Goal: Information Seeking & Learning: Learn about a topic

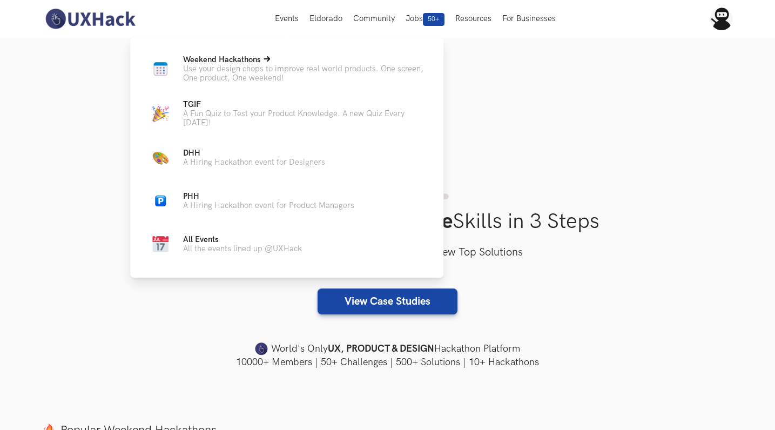
click at [197, 56] on span "Weekend Hackathons Live" at bounding box center [222, 59] width 78 height 9
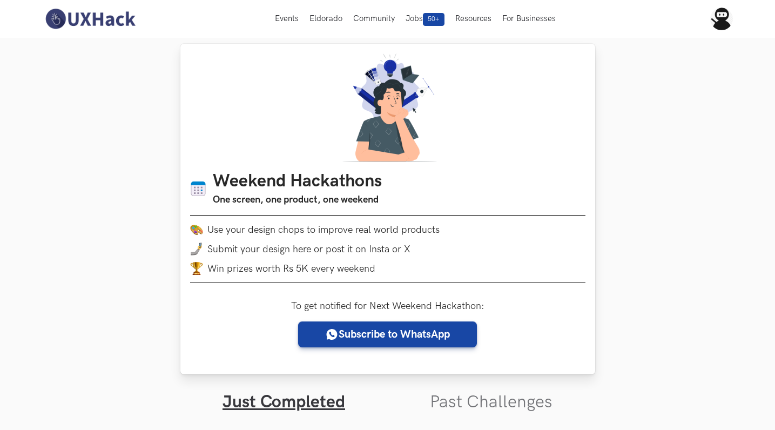
scroll to position [8, 0]
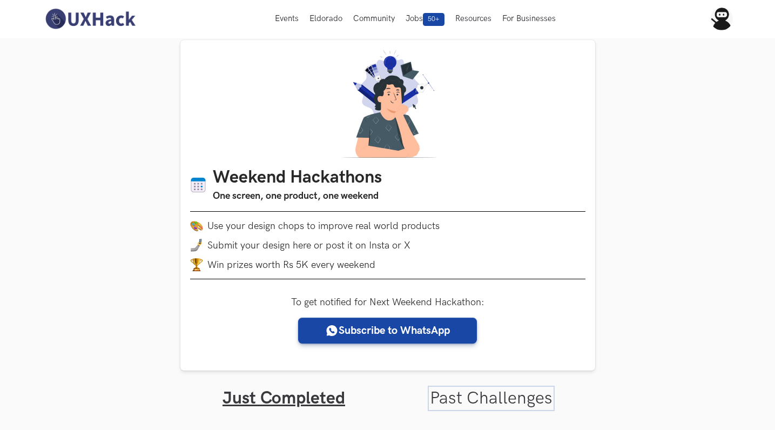
click at [457, 397] on link "Past Challenges" at bounding box center [491, 398] width 123 height 21
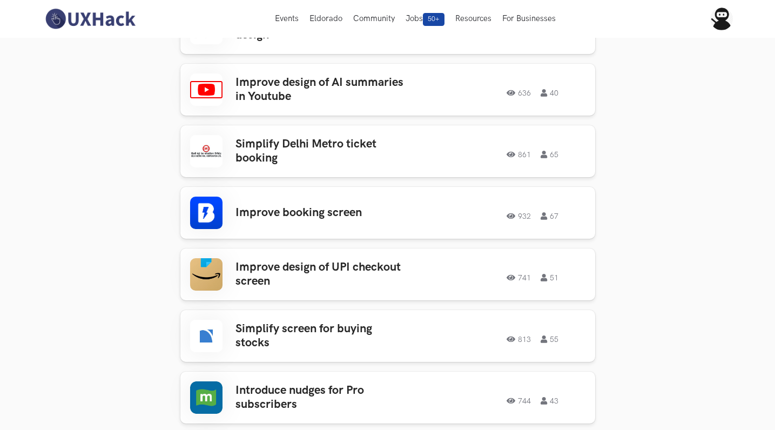
scroll to position [1784, 0]
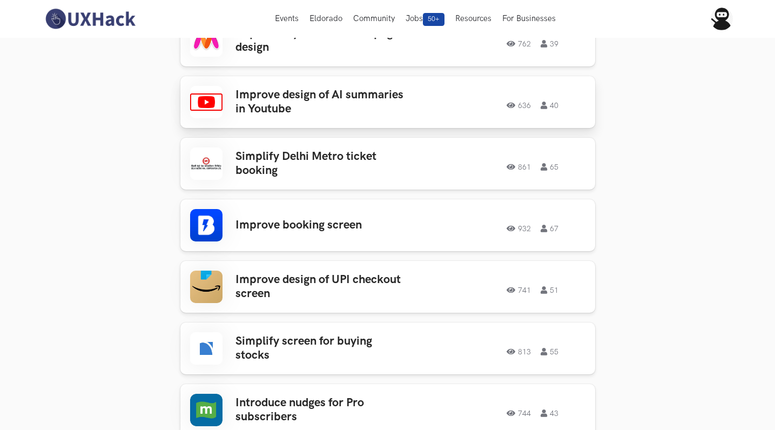
click at [318, 88] on h3 "Improve design of AI summaries in Youtube" at bounding box center [319, 102] width 168 height 29
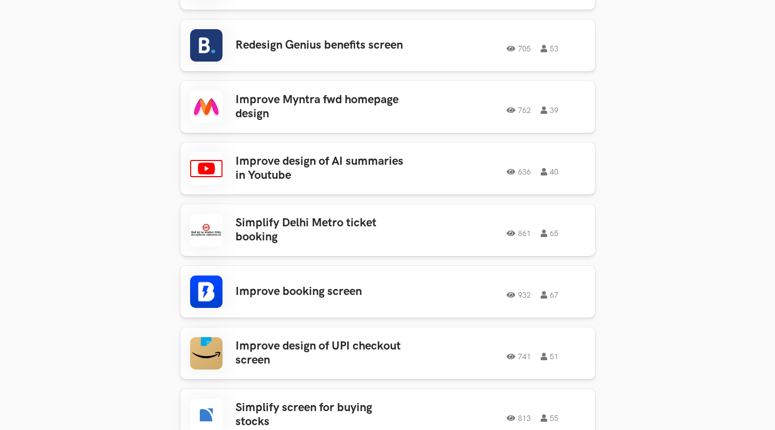
scroll to position [1728, 0]
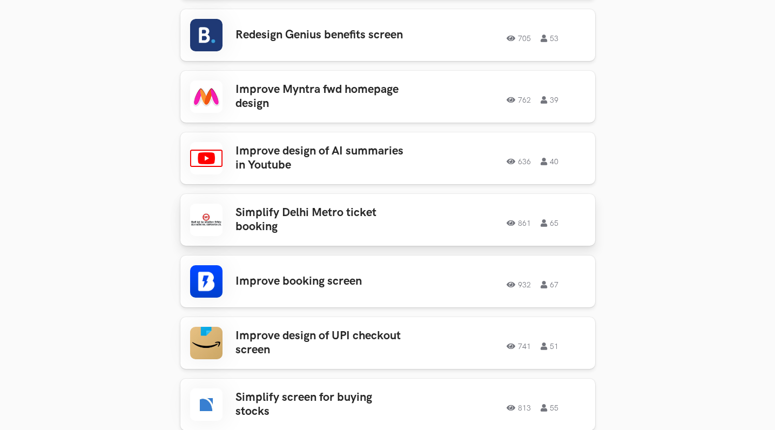
click at [267, 206] on h3 "Simplify Delhi Metro ticket booking" at bounding box center [319, 220] width 168 height 29
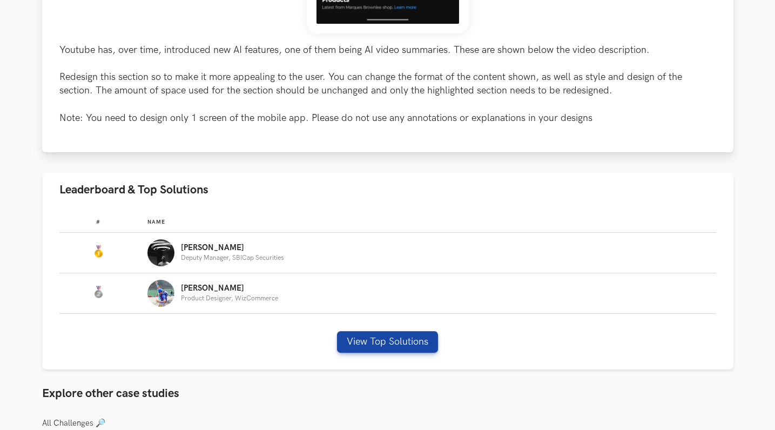
scroll to position [519, 0]
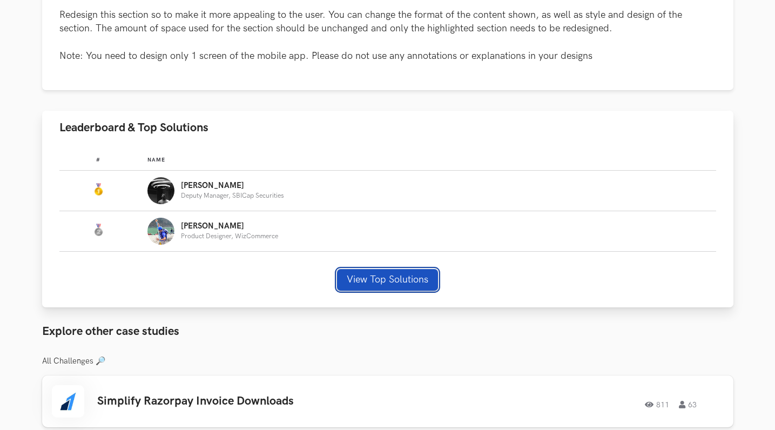
click at [367, 280] on button "View Top Solutions" at bounding box center [387, 280] width 101 height 22
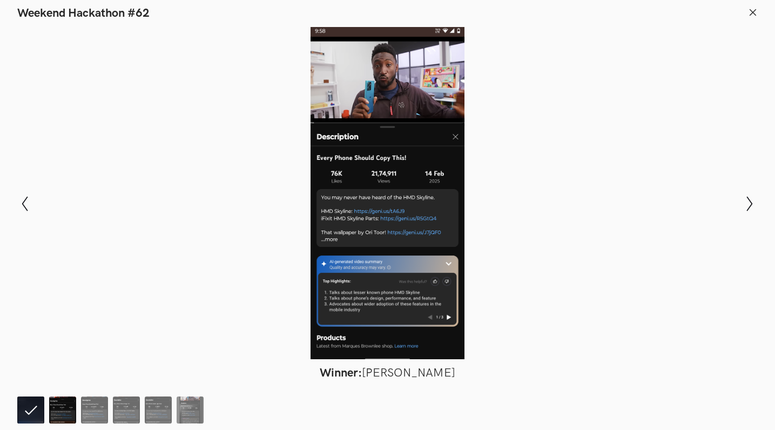
click at [59, 412] on img at bounding box center [62, 409] width 27 height 27
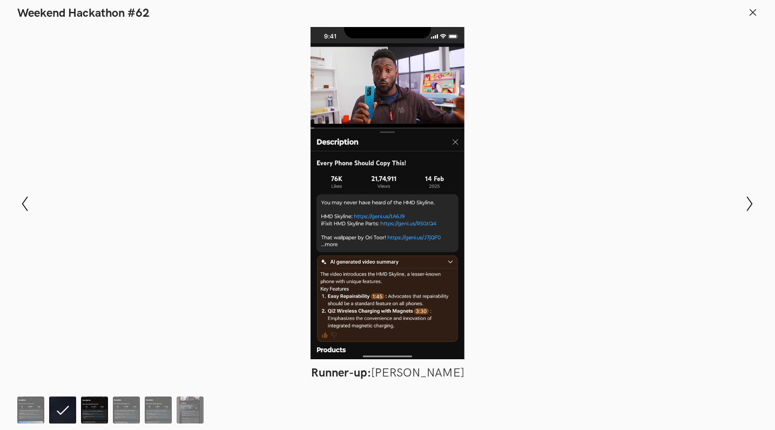
click at [102, 413] on img at bounding box center [94, 409] width 27 height 27
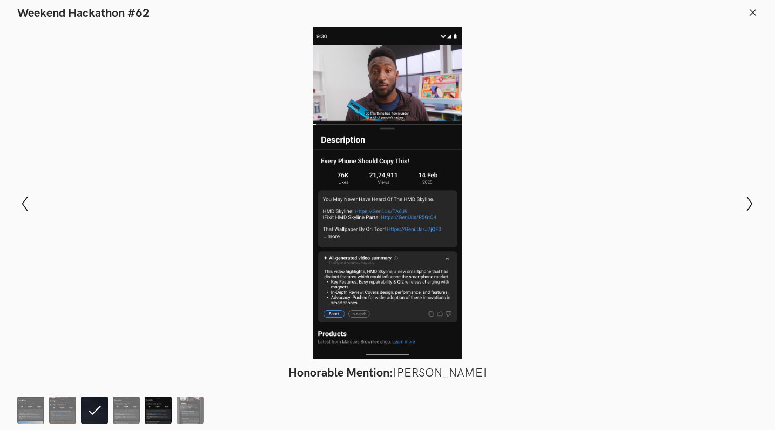
click at [150, 416] on img at bounding box center [158, 409] width 27 height 27
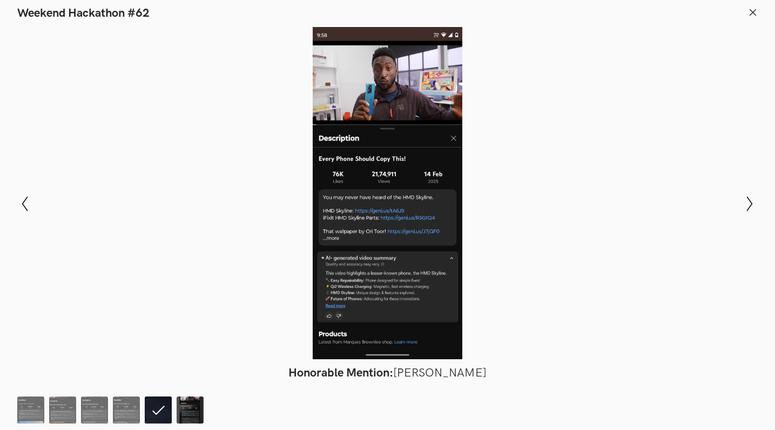
click at [185, 412] on img at bounding box center [190, 409] width 27 height 27
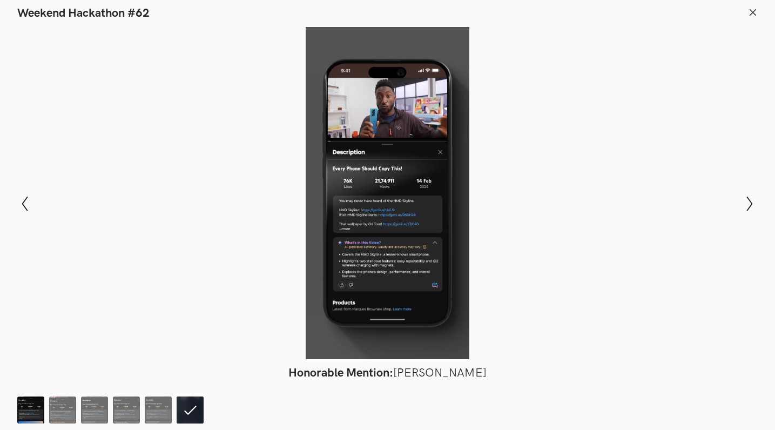
click at [29, 408] on img at bounding box center [30, 409] width 27 height 27
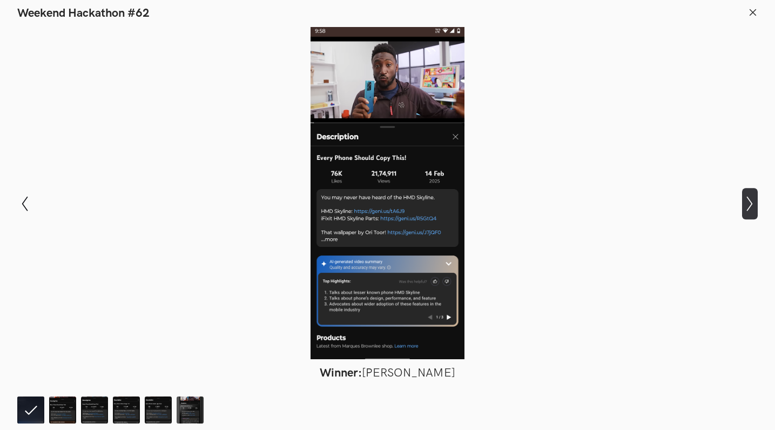
click at [755, 196] on icon "Show next slide" at bounding box center [750, 204] width 16 height 16
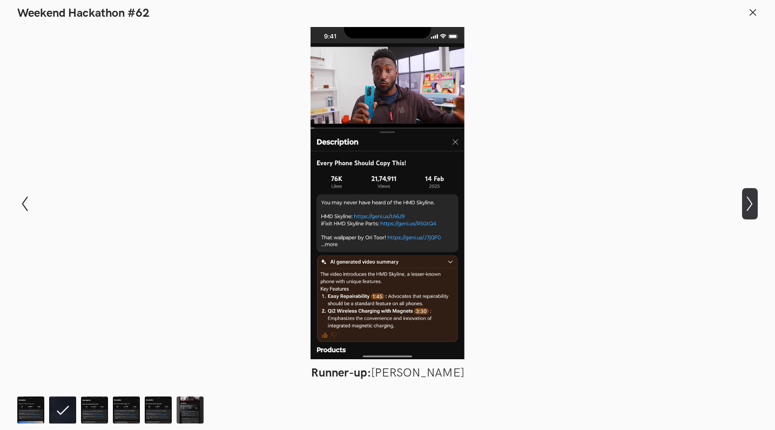
click at [745, 206] on icon "Show next slide" at bounding box center [750, 204] width 16 height 16
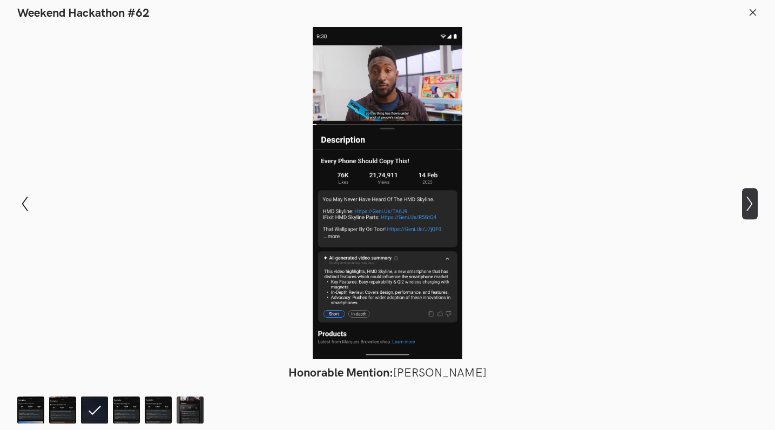
click at [745, 206] on icon "Show next slide" at bounding box center [750, 204] width 16 height 16
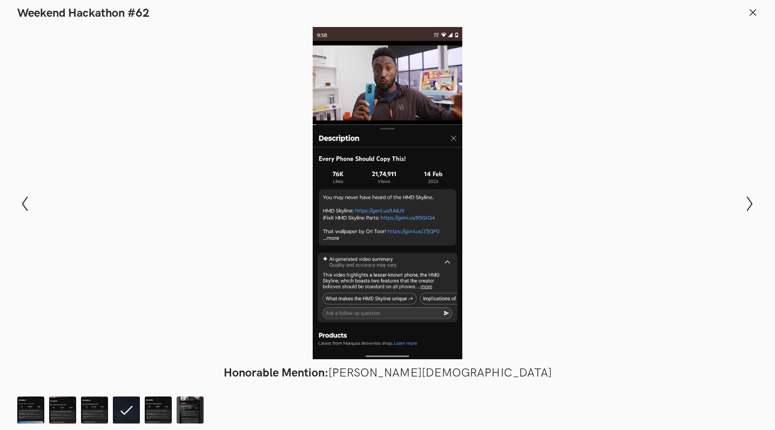
click at [752, 12] on line at bounding box center [753, 12] width 6 height 6
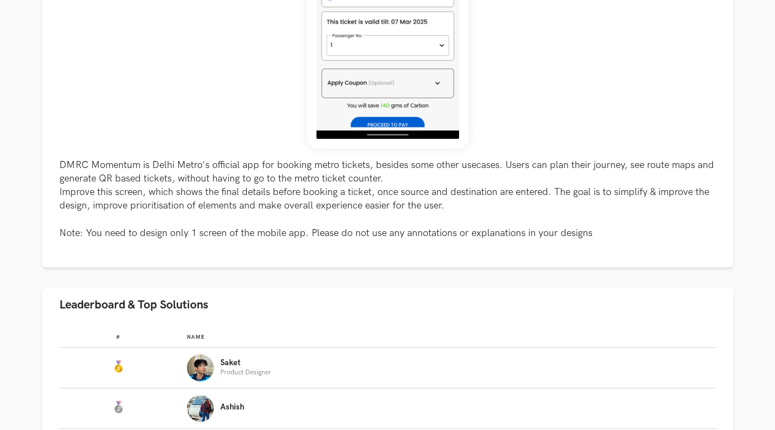
scroll to position [592, 0]
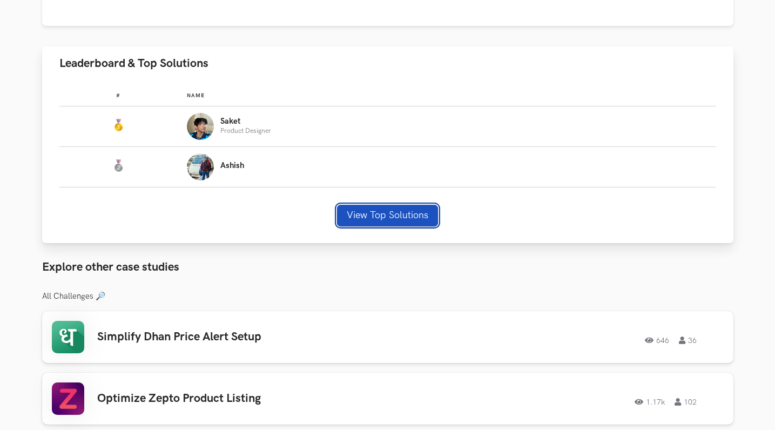
click at [386, 208] on button "View Top Solutions" at bounding box center [387, 216] width 101 height 22
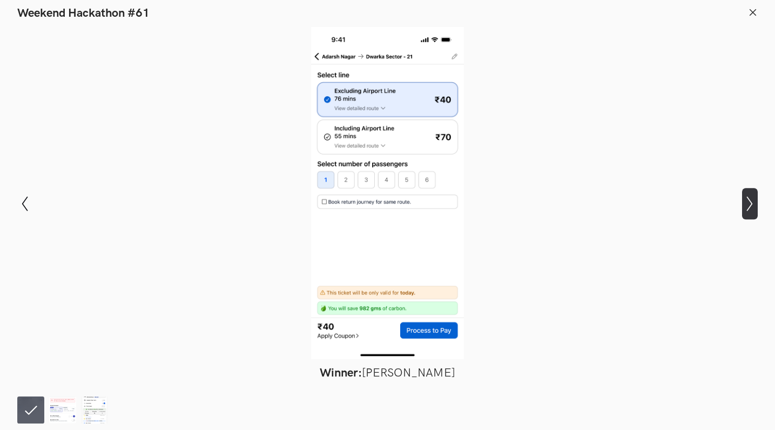
click at [744, 203] on icon "Show next slide" at bounding box center [750, 204] width 16 height 16
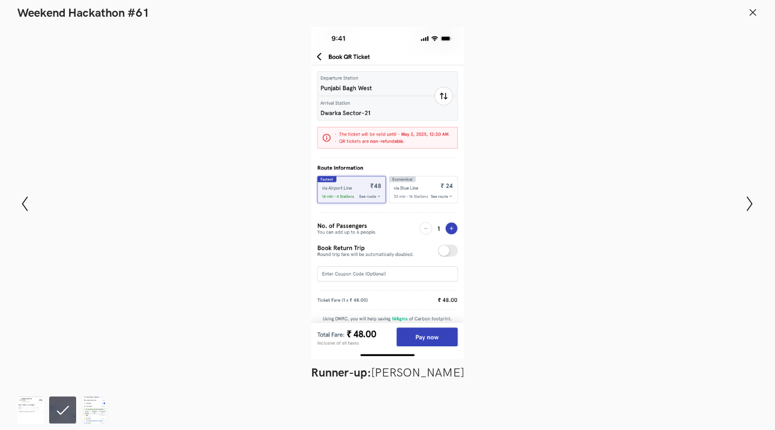
scroll to position [345, 0]
